Goal: Entertainment & Leisure: Consume media (video, audio)

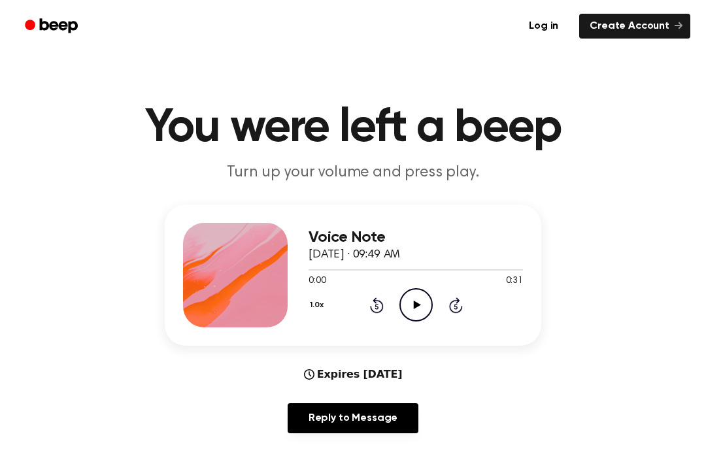
click at [411, 315] on icon "Play Audio" at bounding box center [416, 304] width 33 height 33
click at [432, 318] on icon "Pause Audio" at bounding box center [416, 304] width 33 height 33
click at [398, 309] on div "1.0x Rewind 5 seconds Play Audio Skip 5 seconds" at bounding box center [416, 304] width 214 height 33
click at [421, 309] on icon "Play Audio" at bounding box center [416, 304] width 33 height 33
click at [360, 311] on div "1.0x Rewind 5 seconds Play Audio Skip 5 seconds" at bounding box center [416, 304] width 214 height 33
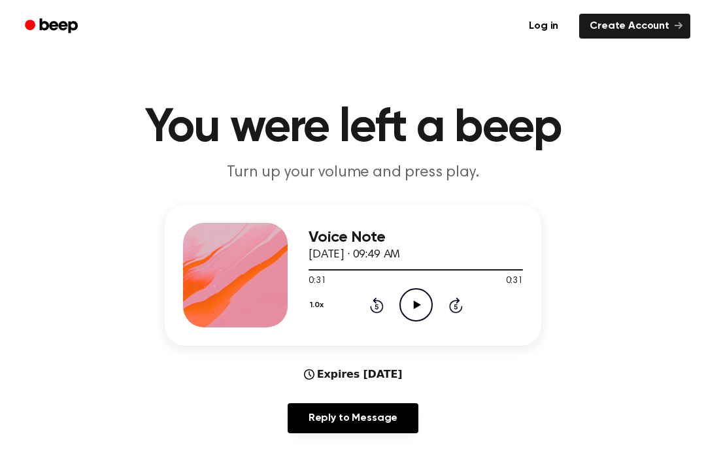
click at [360, 311] on div "1.0x Rewind 5 seconds Play Audio Skip 5 seconds" at bounding box center [416, 304] width 214 height 33
click at [383, 299] on icon "Rewind 5 seconds" at bounding box center [376, 305] width 14 height 17
click at [387, 303] on div "1.0x Rewind 5 seconds Play Audio Skip 5 seconds" at bounding box center [416, 304] width 214 height 33
click at [390, 322] on div "Voice Note [DATE] · 09:49 AM 0:26 0:31 Your browser does not support the [objec…" at bounding box center [416, 275] width 214 height 105
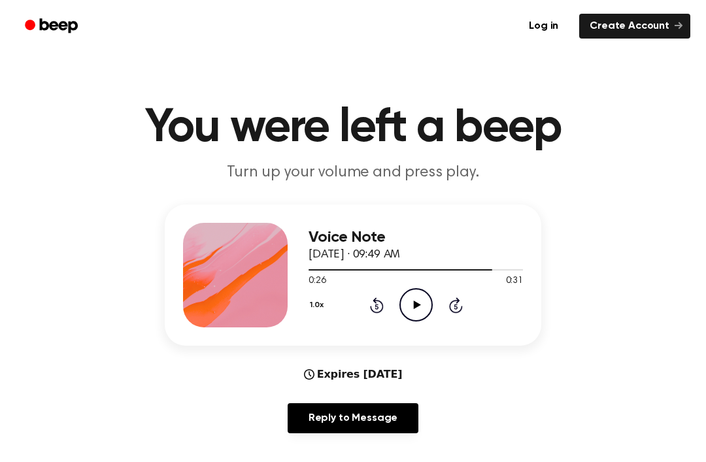
click at [361, 315] on div "1.0x Rewind 5 seconds Play Audio Skip 5 seconds" at bounding box center [416, 304] width 214 height 33
click at [361, 314] on div "1.0x Rewind 5 seconds Play Audio Skip 5 seconds" at bounding box center [416, 304] width 214 height 33
click at [369, 317] on div "1.0x Rewind 5 seconds Play Audio Skip 5 seconds" at bounding box center [416, 304] width 214 height 33
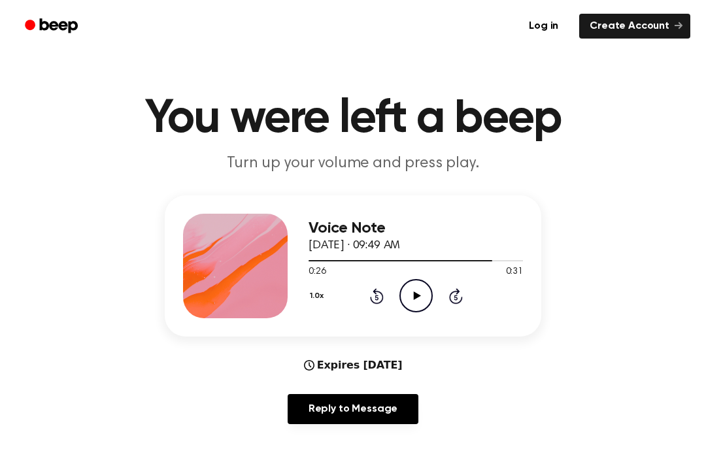
scroll to position [33, 0]
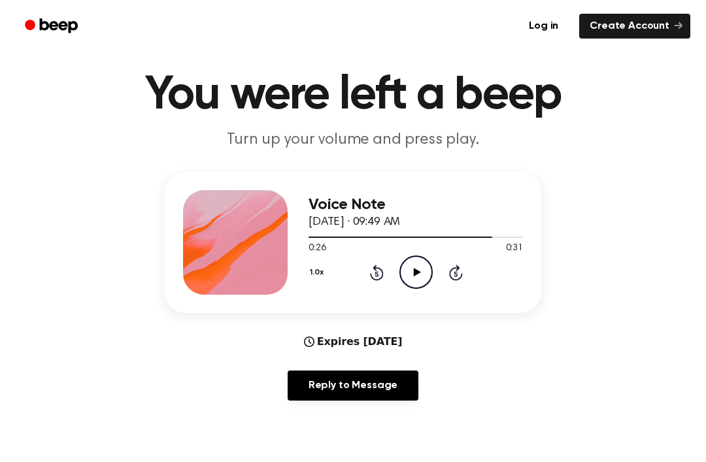
click at [366, 321] on div "Voice Note [DATE] · 09:49 AM 0:26 0:31 Your browser does not support the [objec…" at bounding box center [353, 291] width 675 height 239
click at [379, 266] on icon "Rewind 5 seconds" at bounding box center [376, 272] width 14 height 17
click at [366, 269] on div "1.0x Rewind 5 seconds Play Audio Skip 5 seconds" at bounding box center [416, 272] width 214 height 33
click at [365, 268] on div "1.0x Rewind 5 seconds Play Audio Skip 5 seconds" at bounding box center [416, 272] width 214 height 33
click at [359, 274] on div "1.0x Rewind 5 seconds Play Audio Skip 5 seconds" at bounding box center [416, 272] width 214 height 33
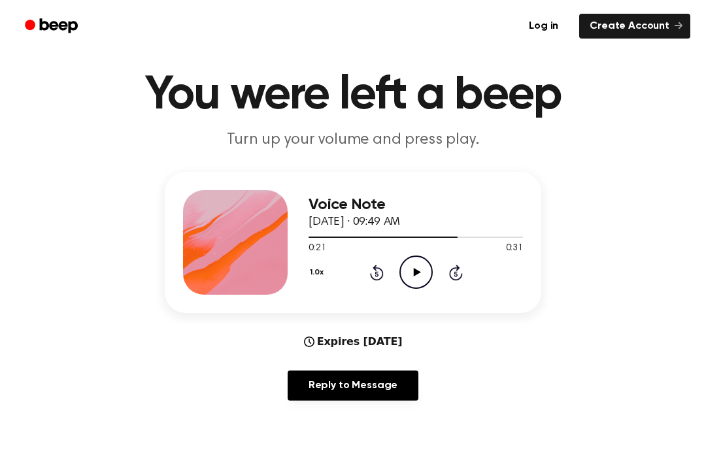
click at [359, 273] on div "1.0x Rewind 5 seconds Play Audio Skip 5 seconds" at bounding box center [416, 272] width 214 height 33
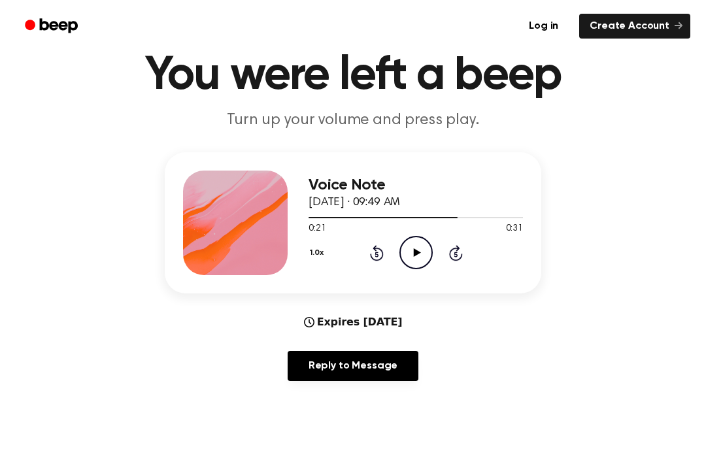
scroll to position [45, 0]
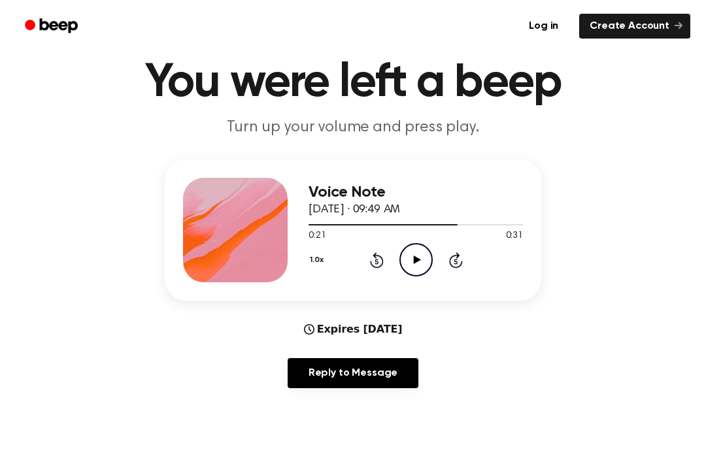
click at [379, 229] on div at bounding box center [416, 224] width 214 height 10
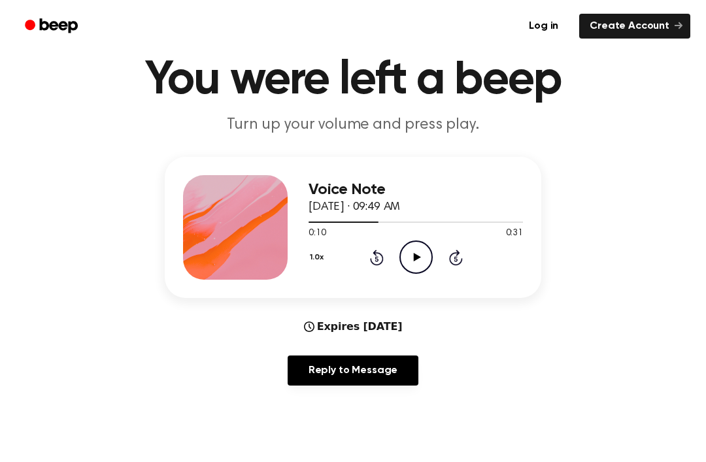
click at [380, 262] on icon "Rewind 5 seconds" at bounding box center [376, 257] width 14 height 17
click at [379, 261] on icon "Rewind 5 seconds" at bounding box center [376, 257] width 14 height 17
click at [374, 256] on icon "Rewind 5 seconds" at bounding box center [376, 257] width 14 height 17
click at [373, 256] on icon "Rewind 5 seconds" at bounding box center [376, 257] width 14 height 17
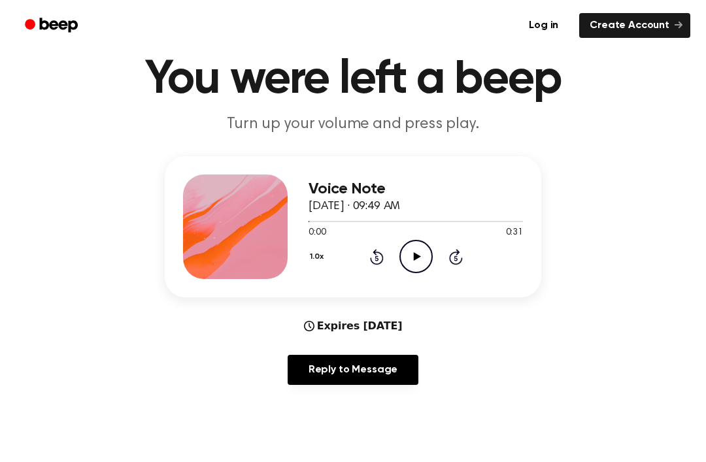
click at [374, 264] on icon at bounding box center [377, 258] width 14 height 16
click at [390, 273] on div "Voice Note [DATE] · 09:49 AM 0:00 0:31 Your browser does not support the [objec…" at bounding box center [416, 227] width 214 height 105
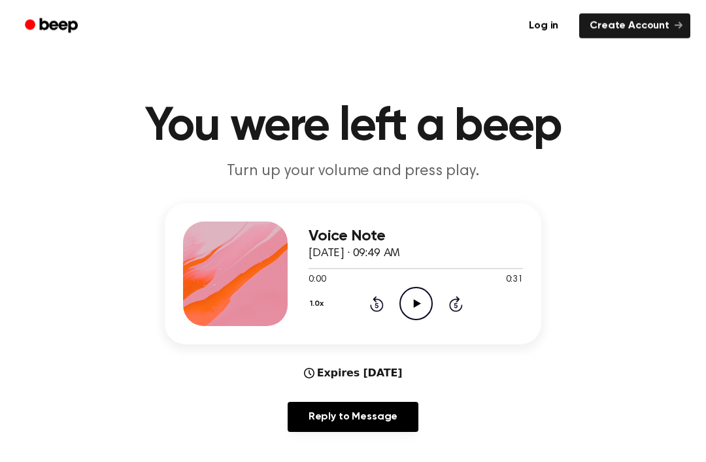
scroll to position [0, 0]
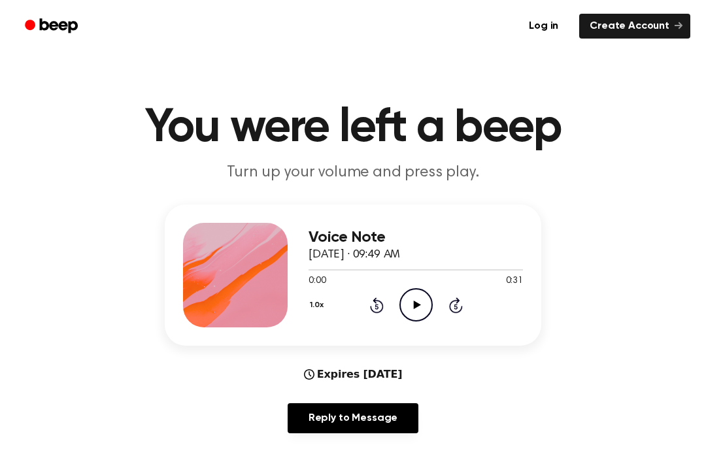
click at [411, 316] on icon "Play Audio" at bounding box center [416, 304] width 33 height 33
click at [368, 315] on div "1.0x Rewind 5 seconds Play Audio Skip 5 seconds" at bounding box center [416, 304] width 214 height 33
click at [364, 314] on div "1.0x Rewind 5 seconds Play Audio Skip 5 seconds" at bounding box center [416, 304] width 214 height 33
click at [364, 313] on div "1.0x Rewind 5 seconds Play Audio Skip 5 seconds" at bounding box center [416, 304] width 214 height 33
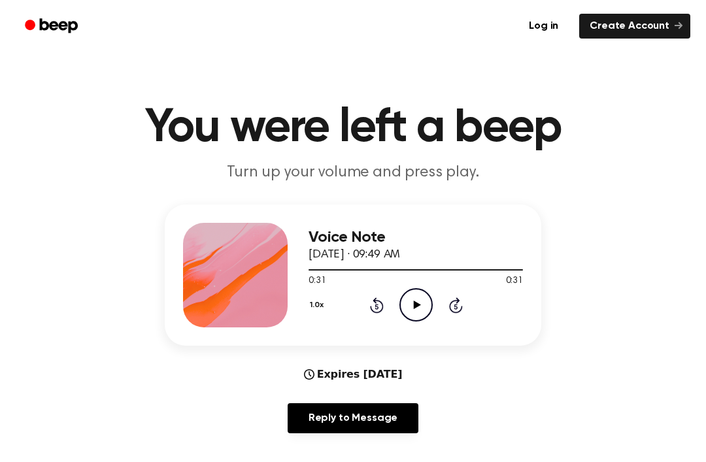
click at [366, 324] on div "Voice Note [DATE] · 09:49 AM 0:31 0:31 Your browser does not support the [objec…" at bounding box center [416, 275] width 214 height 105
click at [371, 318] on div "1.0x Rewind 5 seconds Play Audio Skip 5 seconds" at bounding box center [416, 304] width 214 height 33
click at [371, 317] on div "1.0x Rewind 5 seconds Play Audio Skip 5 seconds" at bounding box center [416, 304] width 214 height 33
click at [381, 329] on div "Voice Note [DATE] · 09:49 AM 0:31 0:31 Your browser does not support the [objec…" at bounding box center [353, 275] width 377 height 141
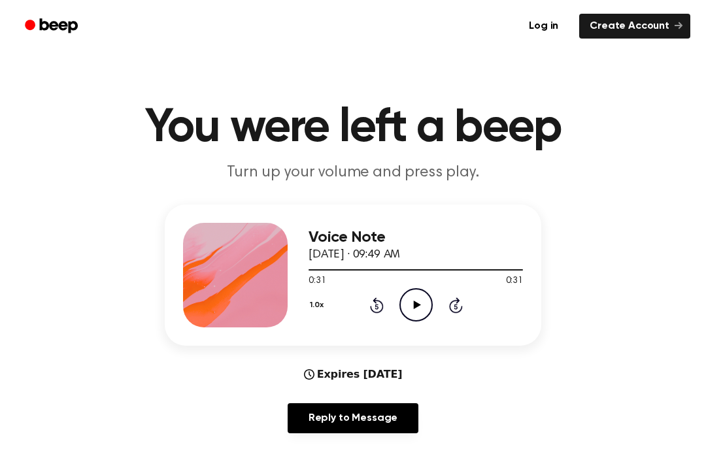
click at [381, 328] on div "Voice Note [DATE] · 09:49 AM 0:31 0:31 Your browser does not support the [objec…" at bounding box center [353, 275] width 377 height 141
click at [381, 311] on icon at bounding box center [377, 306] width 14 height 16
click at [398, 300] on div "1.0x Rewind 5 seconds Play Audio Skip 5 seconds" at bounding box center [416, 304] width 214 height 33
click at [398, 299] on div "1.0x Rewind 5 seconds Play Audio Skip 5 seconds" at bounding box center [416, 304] width 214 height 33
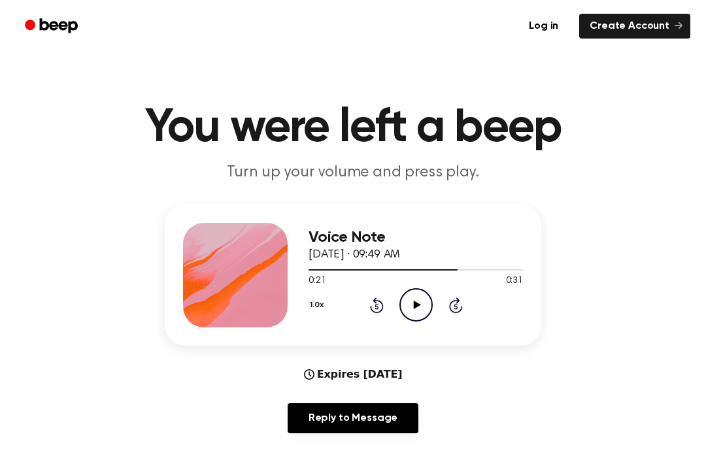
click at [380, 313] on icon "Rewind 5 seconds" at bounding box center [376, 305] width 14 height 17
click at [385, 317] on div "1.0x Rewind 5 seconds Play Audio Skip 5 seconds" at bounding box center [416, 304] width 214 height 33
click at [373, 298] on icon "Rewind 5 seconds" at bounding box center [376, 305] width 14 height 17
click at [371, 295] on div "1.0x Rewind 5 seconds Play Audio Skip 5 seconds" at bounding box center [416, 304] width 214 height 33
click at [377, 298] on icon "Rewind 5 seconds" at bounding box center [376, 305] width 14 height 17
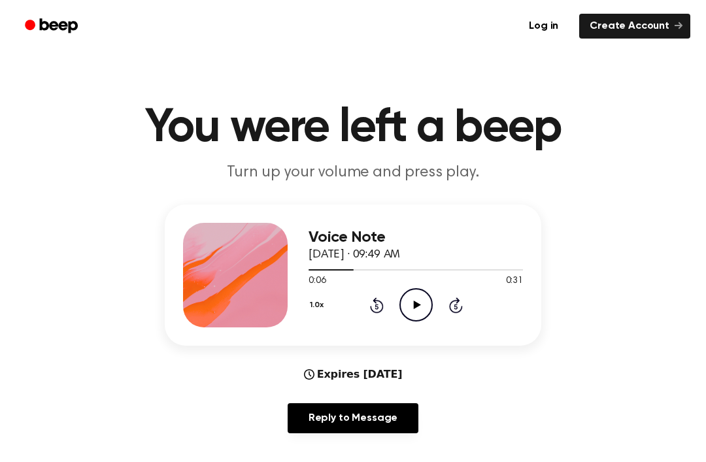
scroll to position [1, 0]
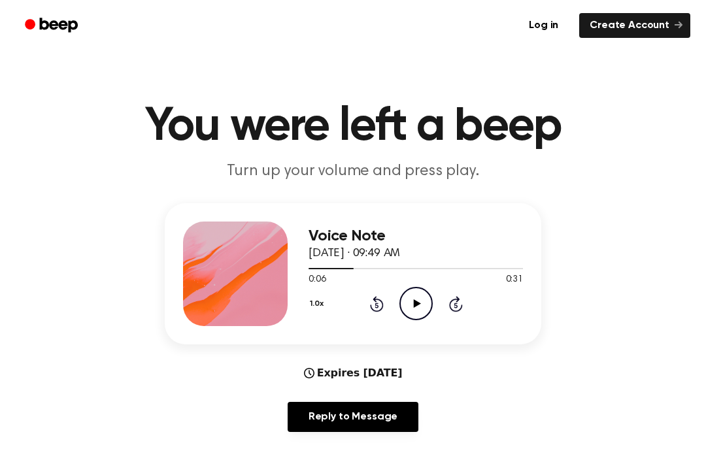
click at [388, 324] on div "Voice Note [DATE] · 09:49 AM 0:06 0:31 Your browser does not support the [objec…" at bounding box center [416, 274] width 214 height 105
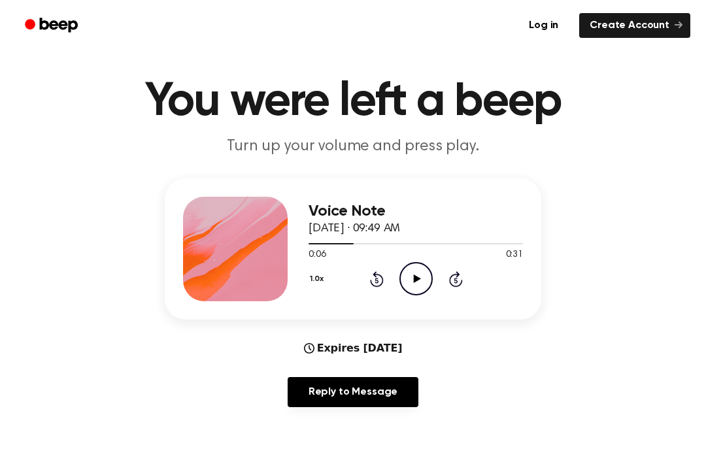
click at [370, 286] on icon "Rewind 5 seconds" at bounding box center [376, 279] width 14 height 17
click at [368, 283] on div "1.0x Rewind 5 seconds Play Audio Skip 5 seconds" at bounding box center [416, 278] width 214 height 33
click at [362, 281] on div "1.0x Rewind 5 seconds Play Audio Skip 5 seconds" at bounding box center [416, 278] width 214 height 33
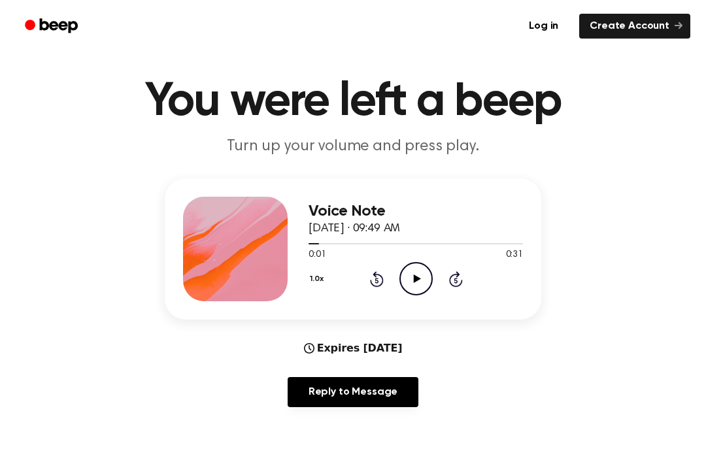
click at [381, 283] on icon "Rewind 5 seconds" at bounding box center [376, 279] width 14 height 17
click at [364, 283] on div "1.0x Rewind 5 seconds Play Audio Skip 5 seconds" at bounding box center [416, 278] width 214 height 33
click at [408, 288] on icon "Play Audio" at bounding box center [416, 278] width 33 height 33
